Goal: Transaction & Acquisition: Purchase product/service

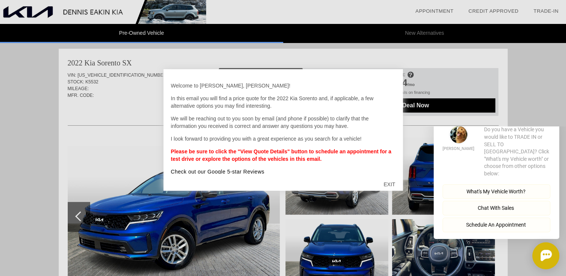
click at [390, 183] on div "EXIT" at bounding box center [389, 184] width 27 height 22
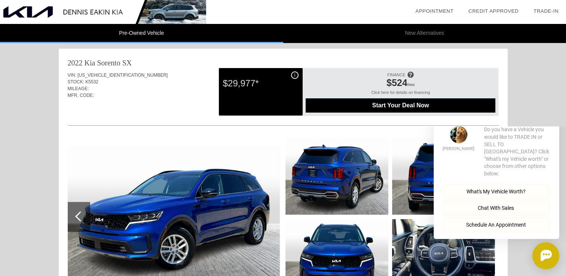
click at [406, 105] on span "Start Your Deal Now" at bounding box center [400, 105] width 171 height 7
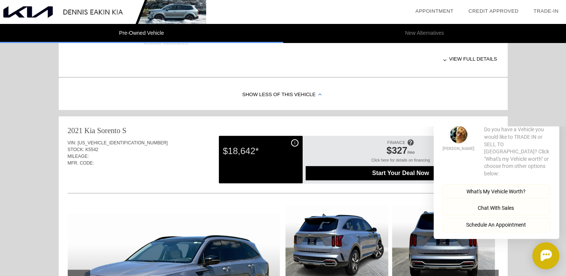
scroll to position [486, 0]
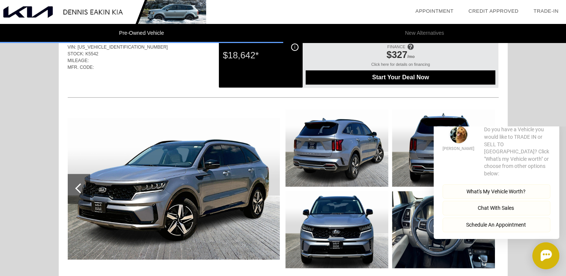
click at [264, 70] on div "i $18,642*" at bounding box center [261, 64] width 84 height 48
click at [294, 44] on header "Pre-Owned Vehicle New Alternatives" at bounding box center [283, 24] width 566 height 49
click at [294, 47] on header "Pre-Owned Vehicle New Alternatives" at bounding box center [283, 24] width 566 height 49
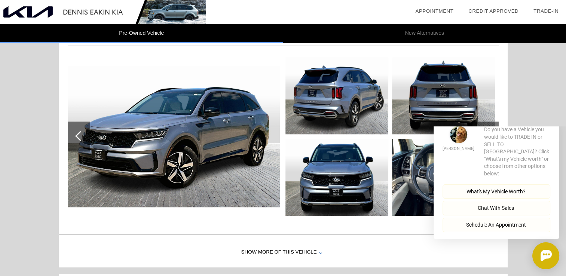
scroll to position [599, 0]
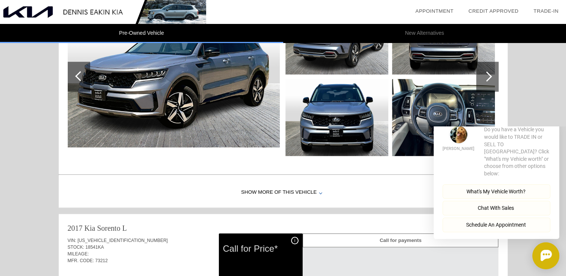
click at [303, 188] on div "Show More of this Vehicle" at bounding box center [283, 193] width 449 height 30
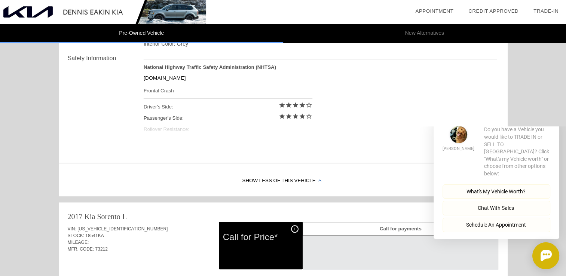
scroll to position [786, 0]
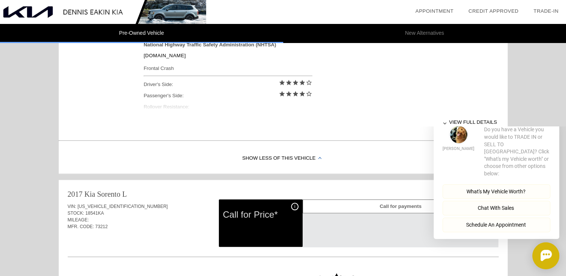
click at [544, 118] on button "Close" at bounding box center [549, 114] width 21 height 7
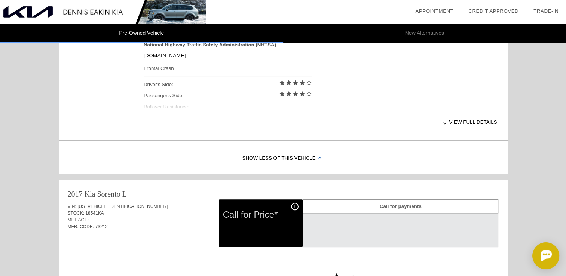
click at [475, 125] on div "View full details" at bounding box center [321, 122] width 354 height 18
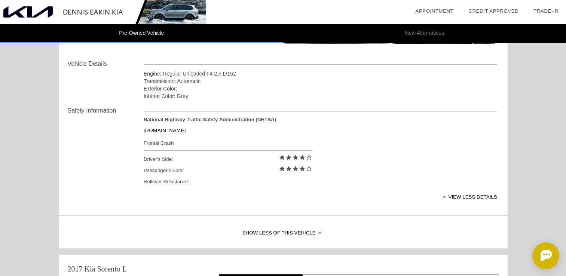
scroll to position [599, 0]
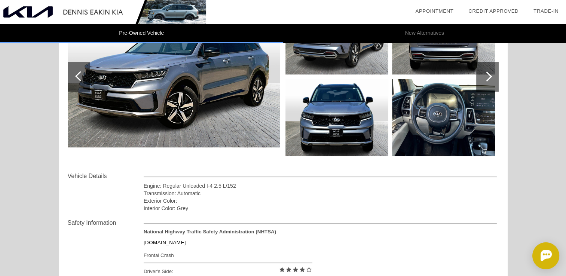
click at [467, 114] on img at bounding box center [443, 117] width 103 height 77
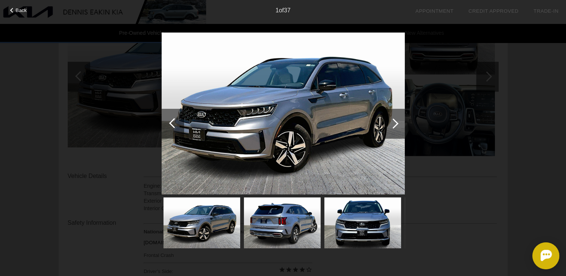
click at [393, 123] on div at bounding box center [393, 123] width 10 height 10
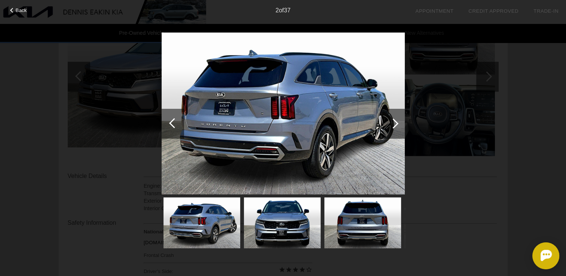
click at [393, 123] on div at bounding box center [393, 123] width 10 height 10
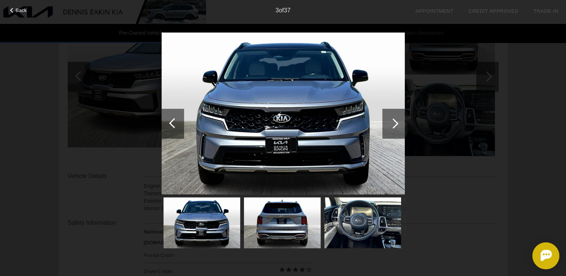
click at [393, 123] on div at bounding box center [393, 123] width 10 height 10
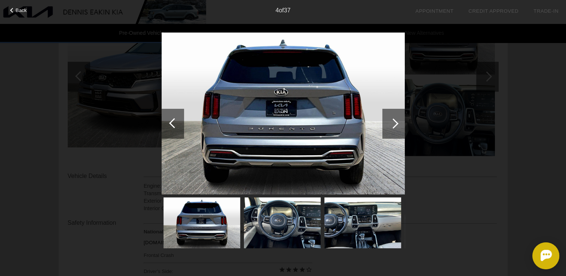
click at [393, 123] on div at bounding box center [393, 123] width 10 height 10
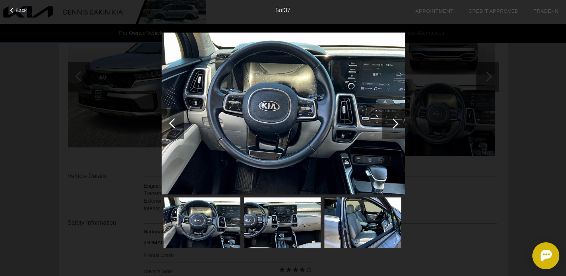
click at [393, 123] on div at bounding box center [393, 123] width 10 height 10
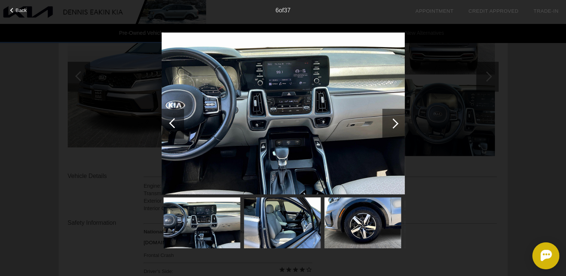
click at [393, 123] on div at bounding box center [393, 123] width 10 height 10
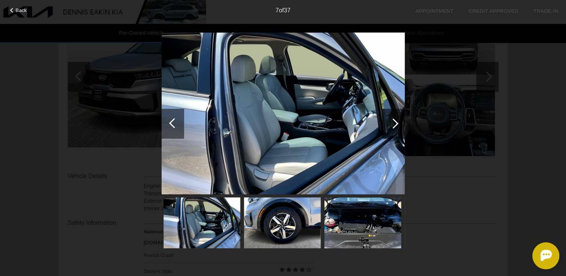
click at [393, 123] on div at bounding box center [393, 123] width 10 height 10
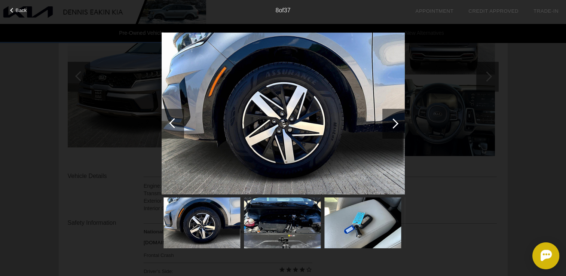
click at [393, 123] on div at bounding box center [393, 123] width 10 height 10
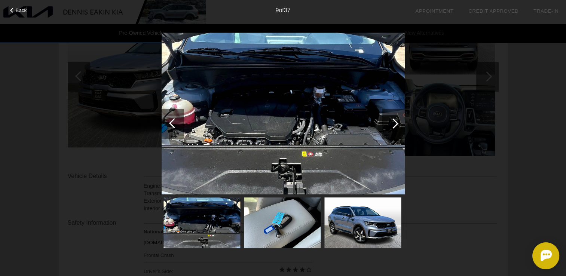
click at [393, 123] on div at bounding box center [393, 123] width 10 height 10
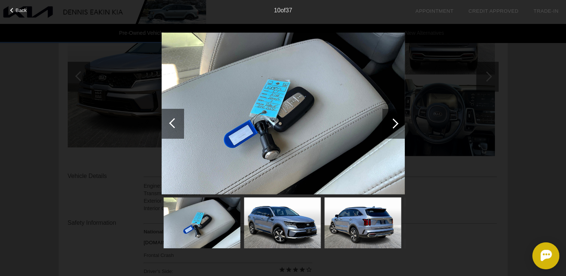
click at [393, 123] on div at bounding box center [393, 123] width 10 height 10
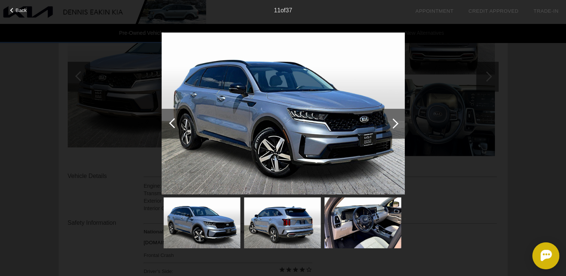
click at [393, 123] on div at bounding box center [393, 123] width 10 height 10
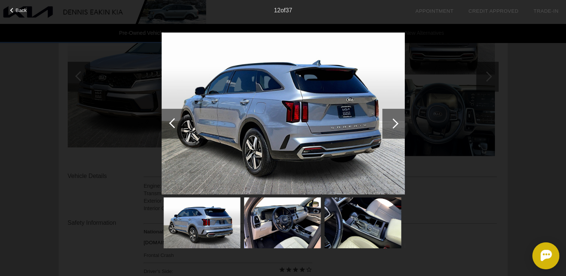
click at [393, 123] on div at bounding box center [393, 123] width 10 height 10
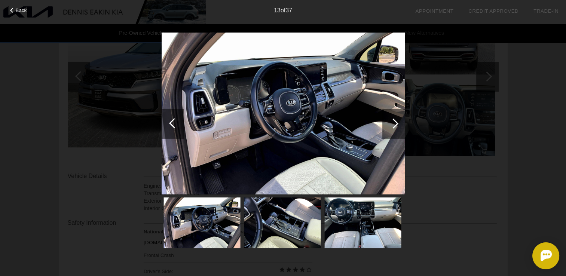
click at [393, 123] on div at bounding box center [393, 123] width 10 height 10
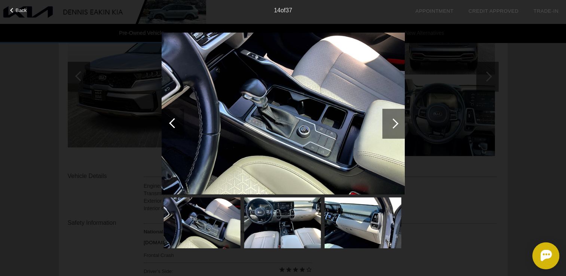
click at [393, 123] on div at bounding box center [393, 123] width 10 height 10
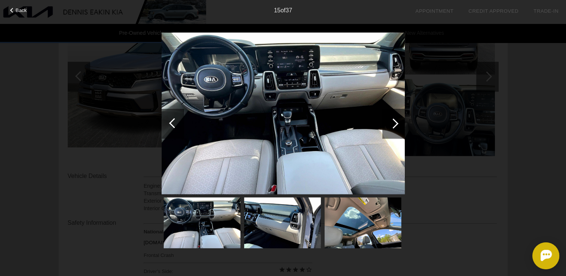
click at [393, 123] on div at bounding box center [393, 123] width 10 height 10
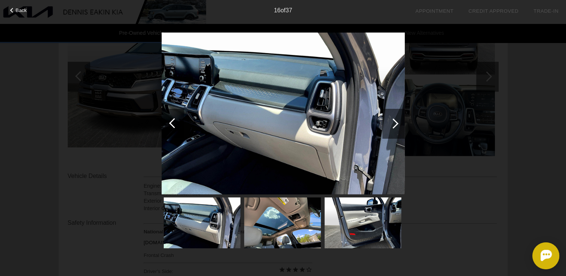
click at [393, 123] on div at bounding box center [393, 123] width 10 height 10
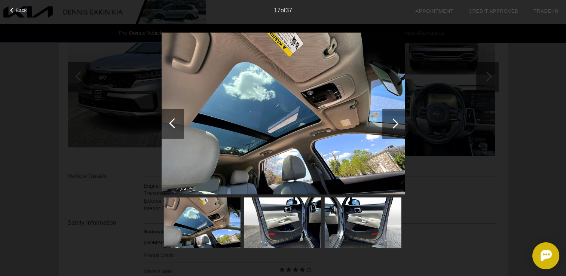
click at [393, 123] on div at bounding box center [393, 123] width 10 height 10
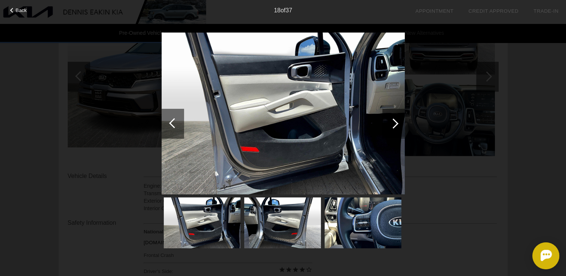
click at [393, 123] on div at bounding box center [393, 123] width 10 height 10
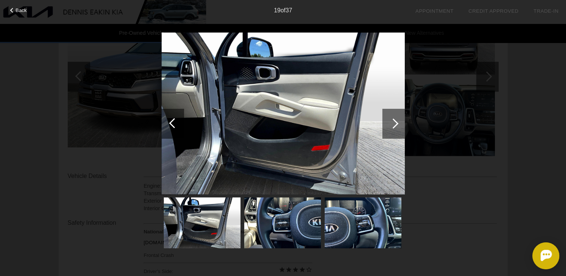
click at [393, 123] on div at bounding box center [393, 123] width 10 height 10
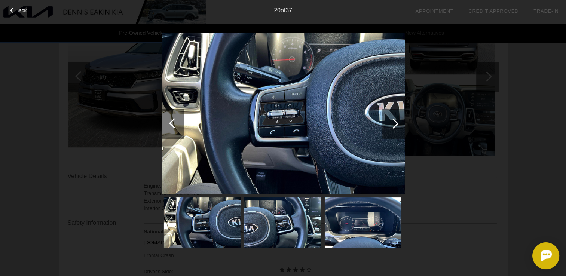
click at [171, 119] on div at bounding box center [173, 124] width 22 height 30
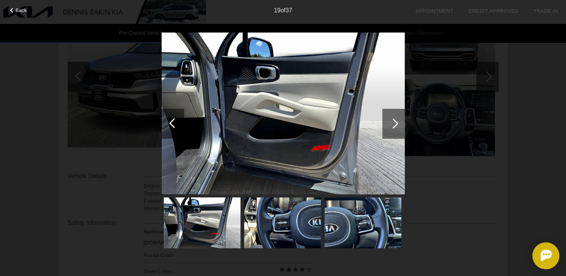
click at [171, 119] on div at bounding box center [173, 124] width 22 height 30
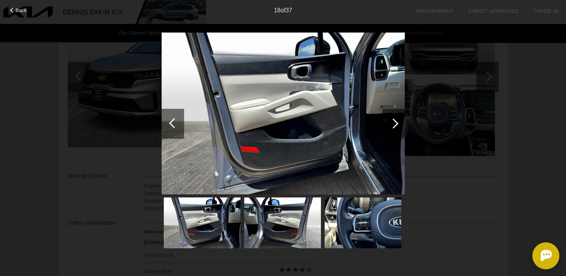
click at [171, 119] on div at bounding box center [173, 124] width 22 height 30
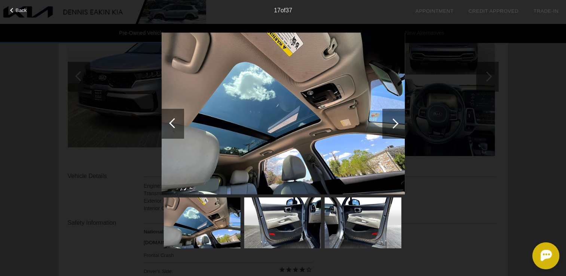
click at [171, 119] on div at bounding box center [173, 124] width 22 height 30
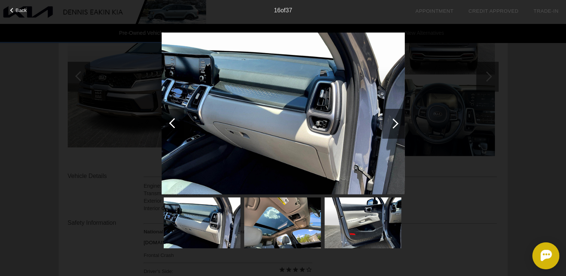
click at [171, 119] on div at bounding box center [173, 124] width 22 height 30
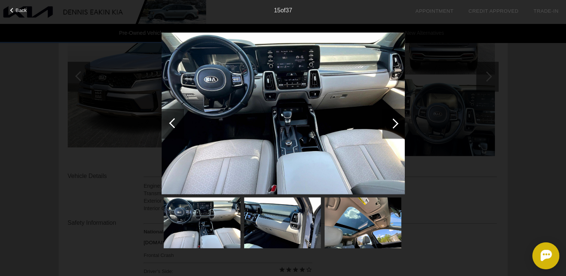
click at [522, 141] on div "Back 15 of 37" at bounding box center [283, 138] width 566 height 276
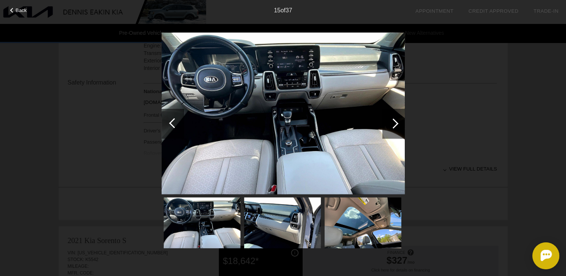
scroll to position [262, 0]
click at [27, 10] on div "Back" at bounding box center [18, 9] width 37 height 4
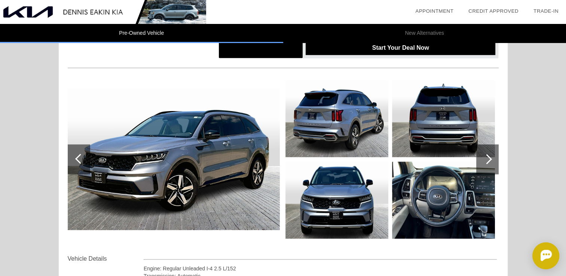
scroll to position [407, 0]
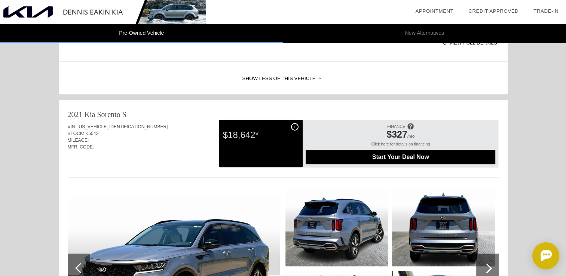
click at [74, 137] on div "MILEAGE:" at bounding box center [283, 140] width 431 height 7
click at [91, 110] on div "2021 Kia Sorento" at bounding box center [94, 114] width 53 height 10
drag, startPoint x: 84, startPoint y: 132, endPoint x: 102, endPoint y: 135, distance: 17.8
click at [102, 135] on div "STOCK: K5542" at bounding box center [283, 133] width 431 height 7
drag, startPoint x: 102, startPoint y: 135, endPoint x: 199, endPoint y: 149, distance: 98.6
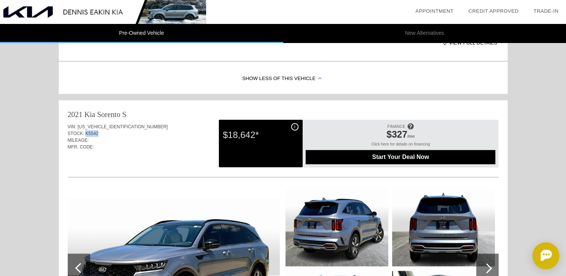
click at [178, 149] on div "MFR. CODE:" at bounding box center [283, 147] width 431 height 7
click at [257, 143] on div "$18,642*" at bounding box center [261, 134] width 76 height 19
click at [370, 153] on div "Start Your Deal Now" at bounding box center [401, 157] width 190 height 14
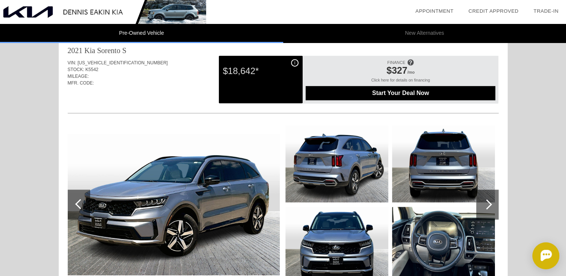
scroll to position [482, 0]
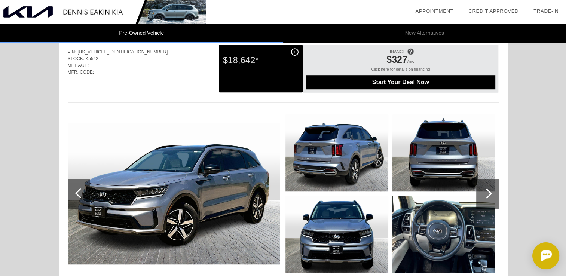
click at [272, 66] on div "$18,642*" at bounding box center [261, 60] width 76 height 19
